Goal: Navigation & Orientation: Find specific page/section

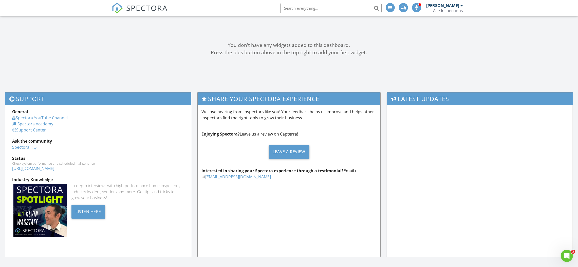
click at [139, 3] on span "SPECTORA" at bounding box center [148, 8] width 42 height 11
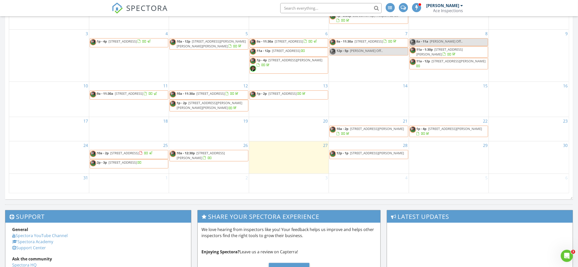
scroll to position [266, 0]
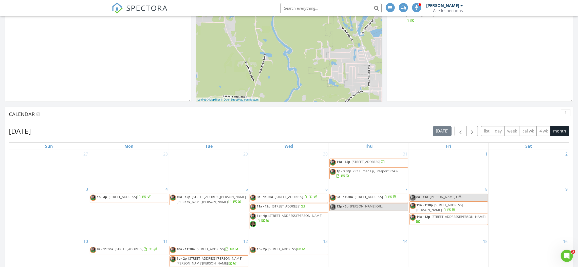
scroll to position [220, 0]
